Goal: Transaction & Acquisition: Purchase product/service

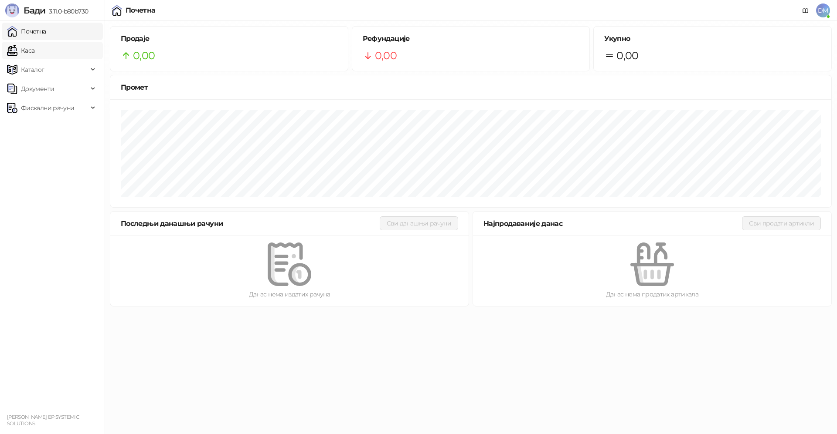
click at [34, 51] on link "Каса" at bounding box center [20, 50] width 27 height 17
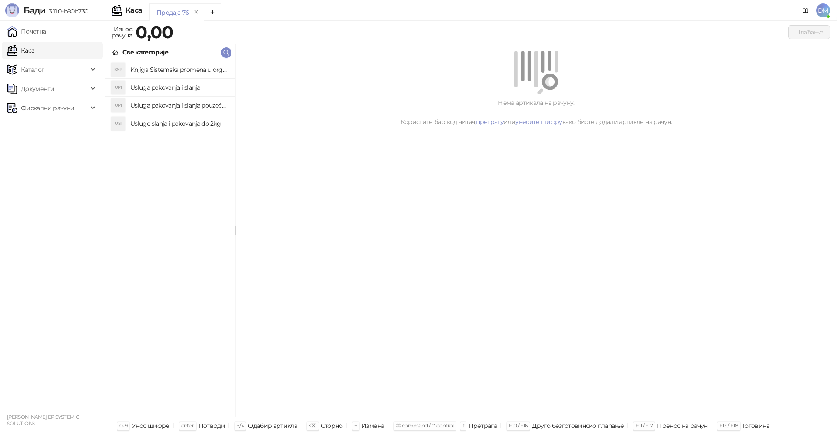
click at [170, 69] on h4 "Knjiga Sistemska promena u organizacijama" at bounding box center [179, 70] width 98 height 14
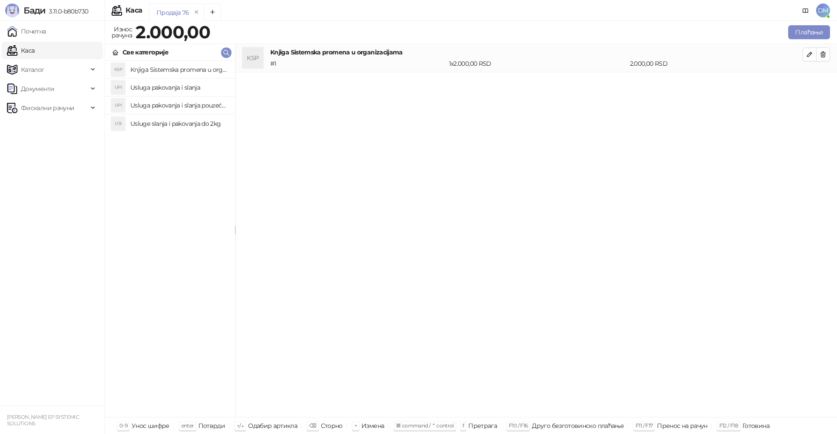
click at [167, 87] on h4 "Usluga pakovanja i slanja" at bounding box center [179, 88] width 98 height 14
click at [818, 85] on button "button" at bounding box center [823, 83] width 14 height 14
click at [162, 105] on h4 "Usluga pakovanja i slanja pouzećem" at bounding box center [179, 105] width 98 height 14
click at [797, 28] on button "Плаћање" at bounding box center [809, 32] width 42 height 14
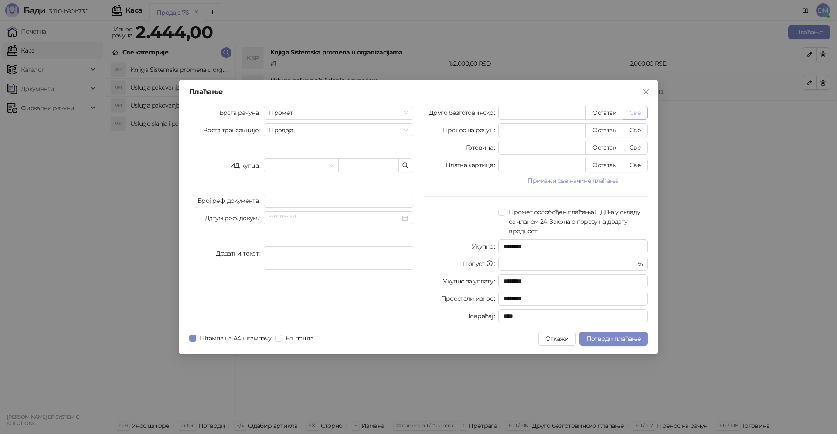
click at [636, 115] on button "Све" at bounding box center [634, 113] width 25 height 14
type input "****"
click at [606, 339] on span "Потврди плаћање" at bounding box center [613, 339] width 54 height 8
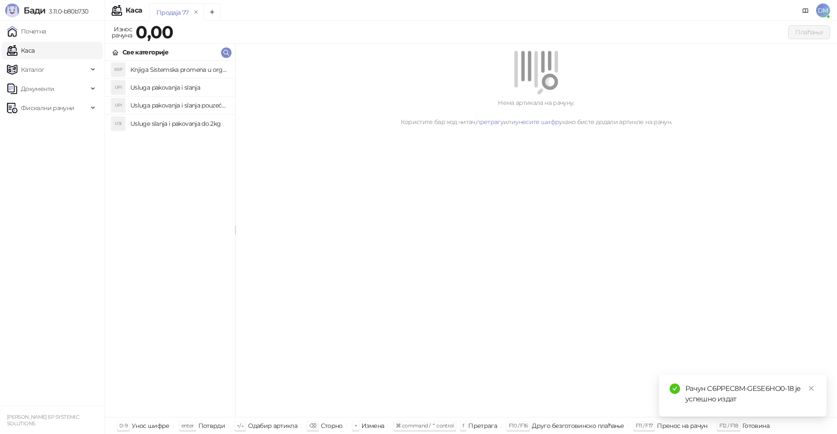
click at [144, 68] on h4 "Knjiga Sistemska promena u organizacijama" at bounding box center [179, 70] width 98 height 14
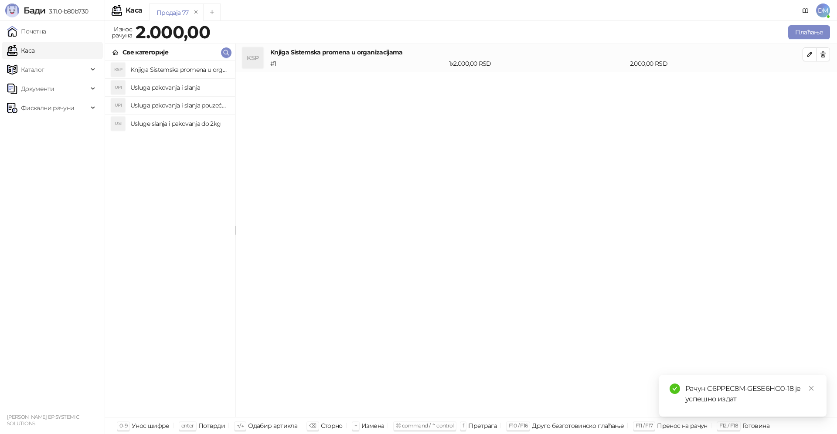
click at [158, 105] on h4 "Usluga pakovanja i slanja pouzećem" at bounding box center [179, 105] width 98 height 14
click at [803, 33] on button "Плаћање" at bounding box center [809, 32] width 42 height 14
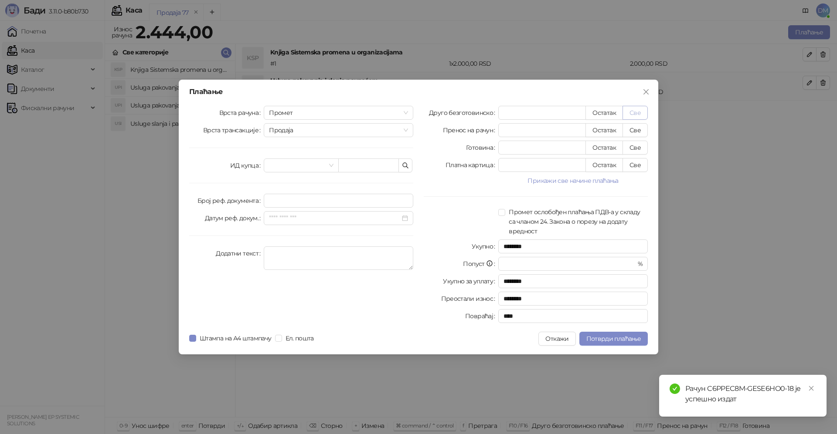
click at [630, 112] on button "Све" at bounding box center [634, 113] width 25 height 14
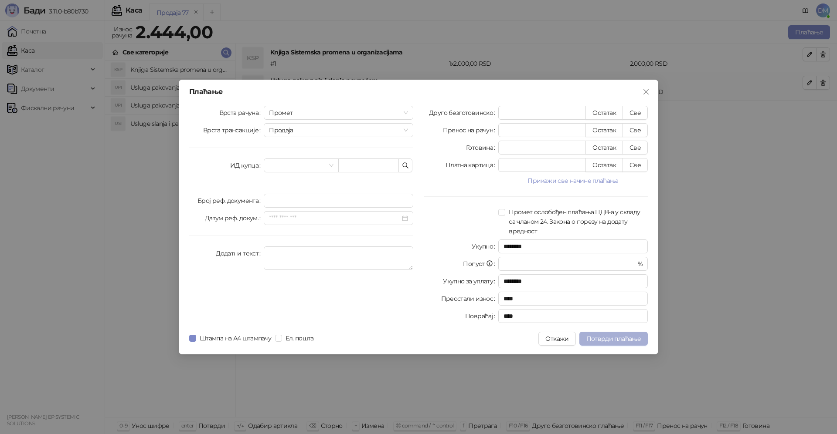
click at [610, 340] on span "Потврди плаћање" at bounding box center [613, 339] width 54 height 8
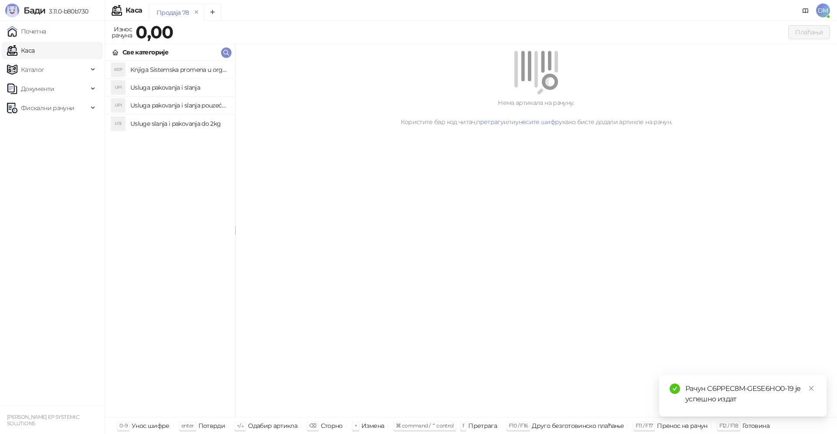
click at [162, 69] on h4 "Knjiga Sistemska promena u organizacijama" at bounding box center [179, 70] width 98 height 14
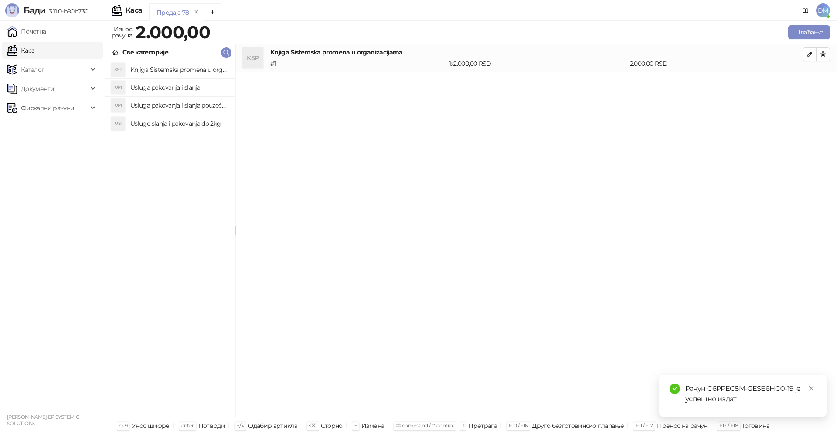
click at [171, 106] on h4 "Usluga pakovanja i slanja pouzećem" at bounding box center [179, 105] width 98 height 14
click at [807, 27] on button "Плаћање" at bounding box center [809, 32] width 42 height 14
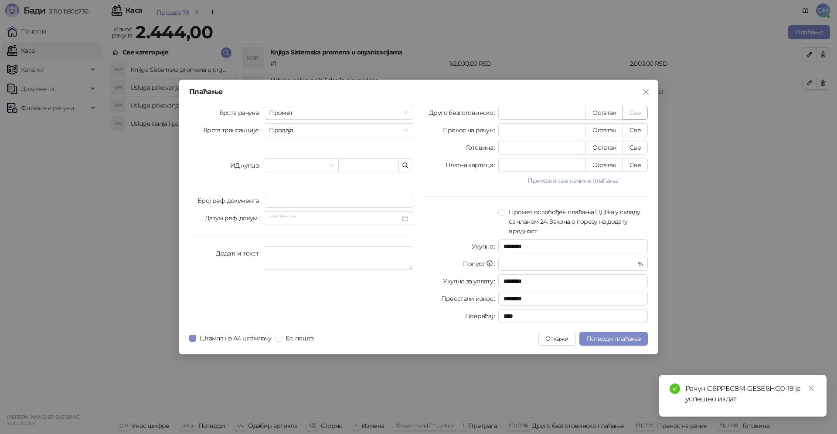
click at [630, 115] on button "Све" at bounding box center [634, 113] width 25 height 14
click at [590, 336] on span "Потврди плаћање" at bounding box center [613, 339] width 54 height 8
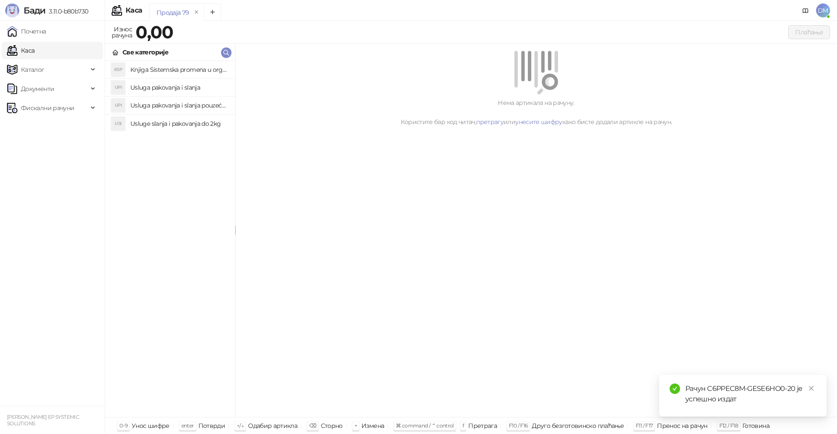
click at [164, 65] on h4 "Knjiga Sistemska promena u organizacijama" at bounding box center [179, 70] width 98 height 14
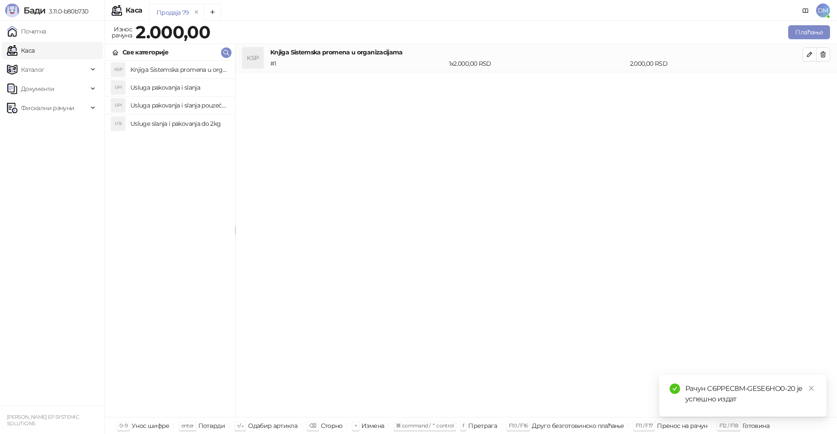
click at [169, 103] on h4 "Usluga pakovanja i slanja pouzećem" at bounding box center [179, 105] width 98 height 14
click at [808, 30] on button "Плаћање" at bounding box center [809, 32] width 42 height 14
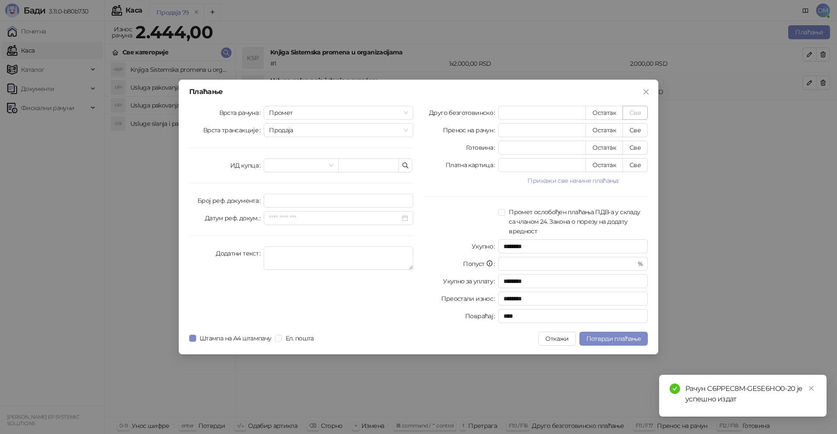
click at [636, 114] on button "Све" at bounding box center [634, 113] width 25 height 14
click at [601, 340] on span "Потврди плаћање" at bounding box center [613, 339] width 54 height 8
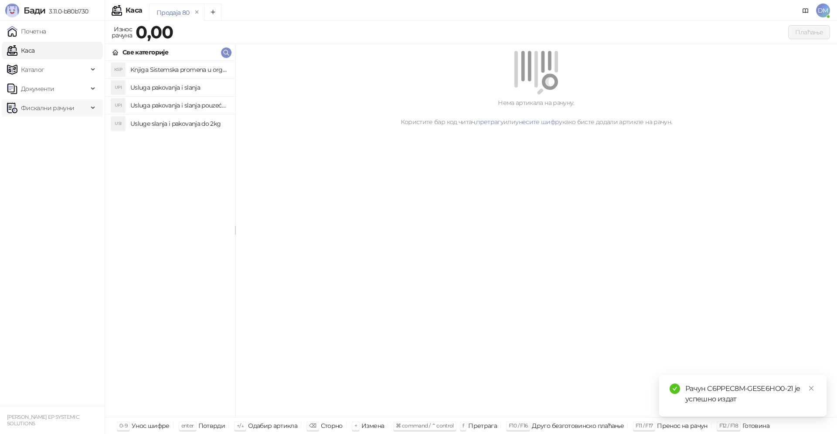
click at [84, 105] on span "Фискални рачуни" at bounding box center [47, 107] width 81 height 17
click at [65, 124] on link "Издати рачуни" at bounding box center [39, 127] width 58 height 17
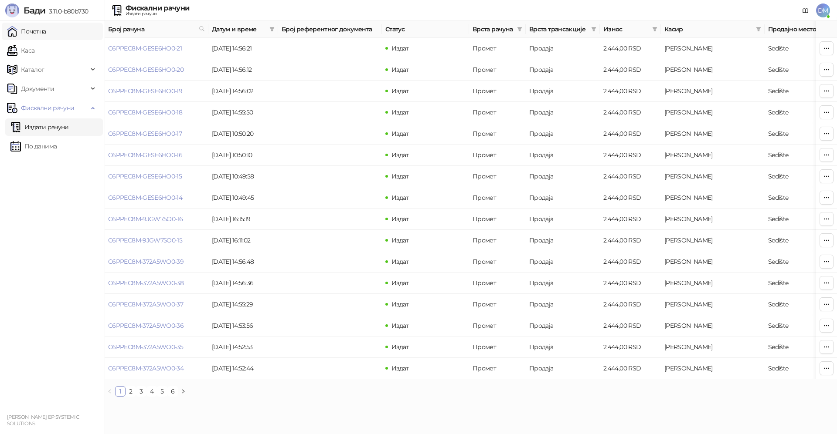
click at [21, 34] on link "Почетна" at bounding box center [26, 31] width 39 height 17
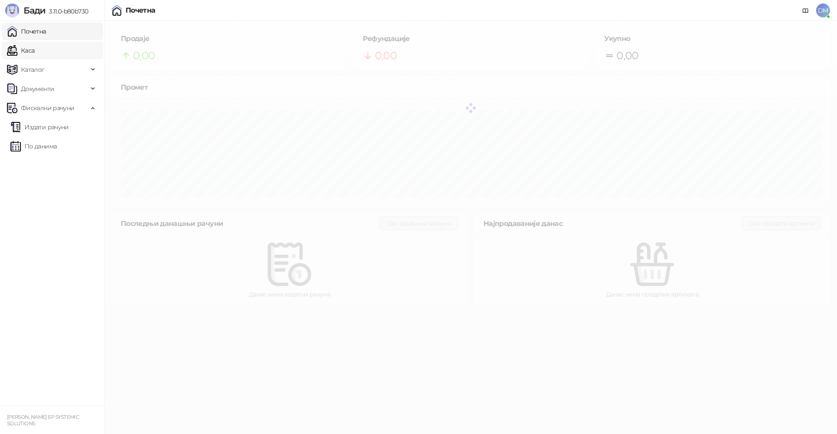
click at [24, 51] on link "Каса" at bounding box center [20, 50] width 27 height 17
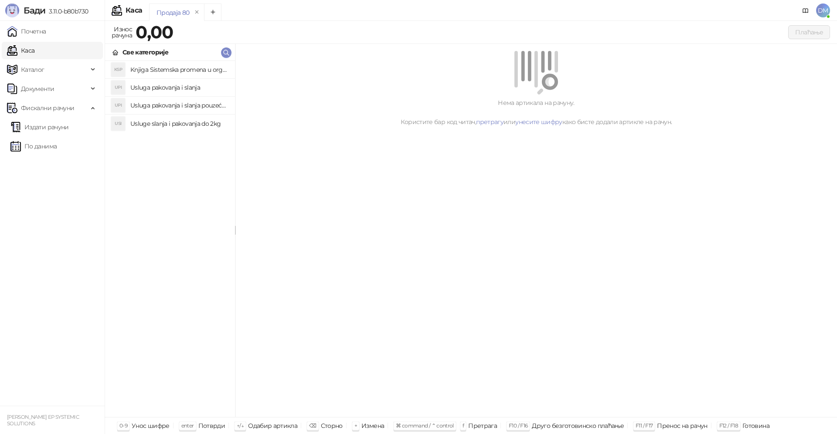
click at [157, 69] on h4 "Knjiga Sistemska promena u organizacijama" at bounding box center [179, 70] width 98 height 14
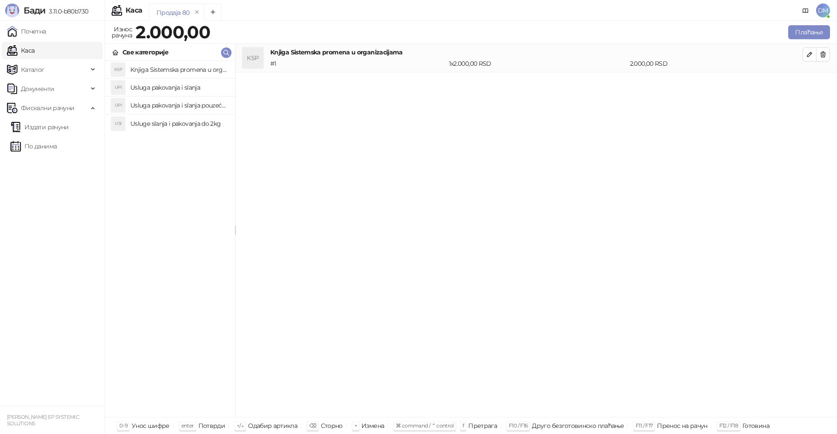
click at [164, 102] on h4 "Usluga pakovanja i slanja pouzećem" at bounding box center [179, 105] width 98 height 14
click at [816, 36] on button "Плаћање" at bounding box center [809, 32] width 42 height 14
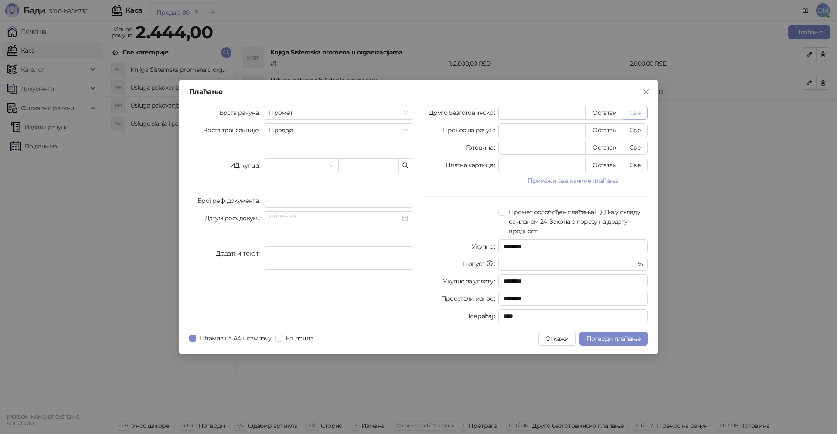
click at [634, 115] on button "Све" at bounding box center [634, 113] width 25 height 14
type input "****"
click at [611, 342] on span "Потврди плаћање" at bounding box center [613, 339] width 54 height 8
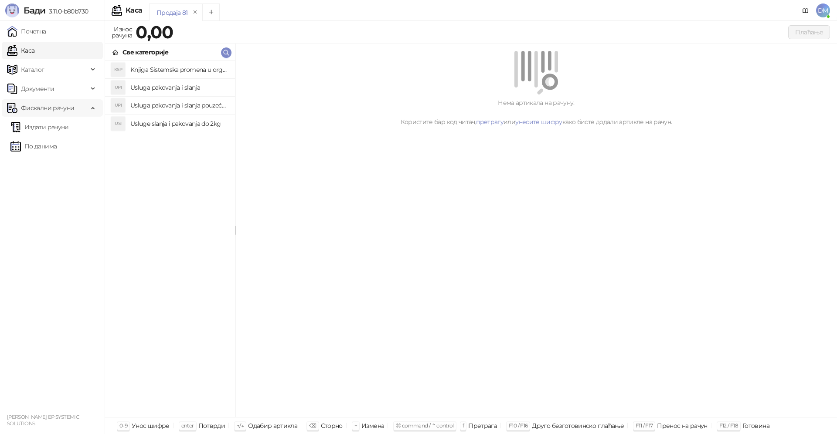
click at [38, 105] on span "Фискални рачуни" at bounding box center [47, 107] width 53 height 17
click at [36, 108] on span "Фискални рачуни" at bounding box center [47, 107] width 53 height 17
click at [49, 129] on link "Издати рачуни" at bounding box center [39, 127] width 58 height 17
